Goal: Complete application form

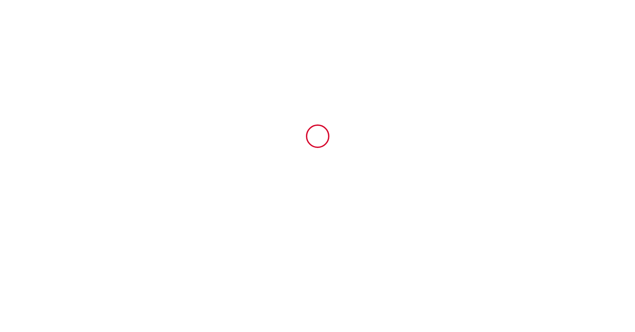
type input "6641723"
type input "1755 - L'optimist - Vue port"
type input "[STREET_ADDRESS][PERSON_NAME]"
type input "17300"
type input "[GEOGRAPHIC_DATA]"
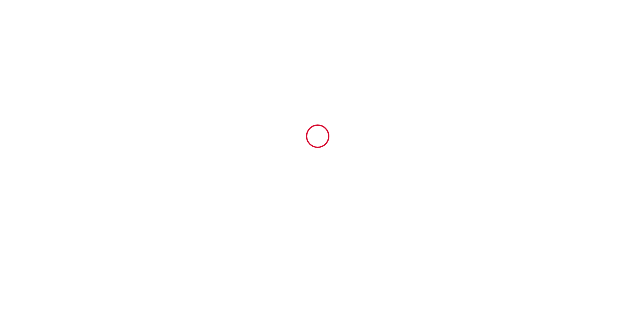
type input "[GEOGRAPHIC_DATA]"
type input "[DATE]"
type input "2"
type input "0"
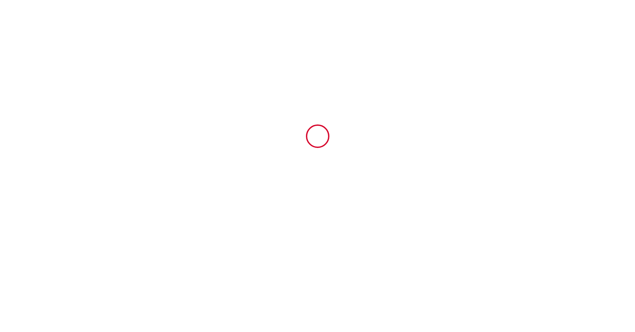
type input "500"
type input "149.45"
type input "[PERSON_NAME]"
type input "Martineau"
type input "[STREET_ADDRESS][PERSON_NAME]"
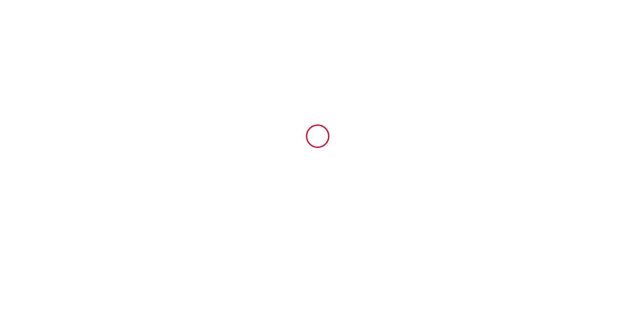
type input "17300"
type input "[GEOGRAPHIC_DATA]"
type input "[DOMAIN_NAME][EMAIL_ADDRESS][DOMAIN_NAME]"
type input "[DEMOGRAPHIC_DATA]"
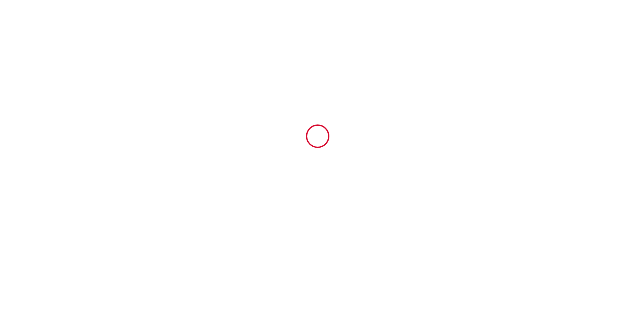
type input "[PERSON_NAME]"
type input "[STREET_ADDRESS][PERSON_NAME]"
type input "29000"
type input "quimper"
type input "[EMAIL_ADDRESS][DOMAIN_NAME]"
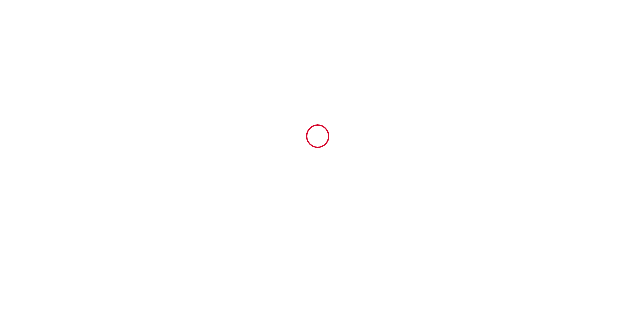
type input "[PHONE_NUMBER]"
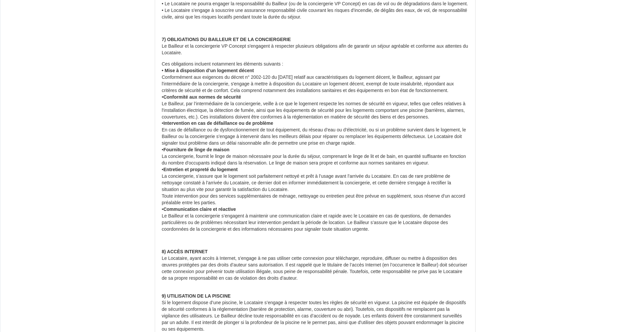
scroll to position [441, 0]
